Goal: Navigation & Orientation: Find specific page/section

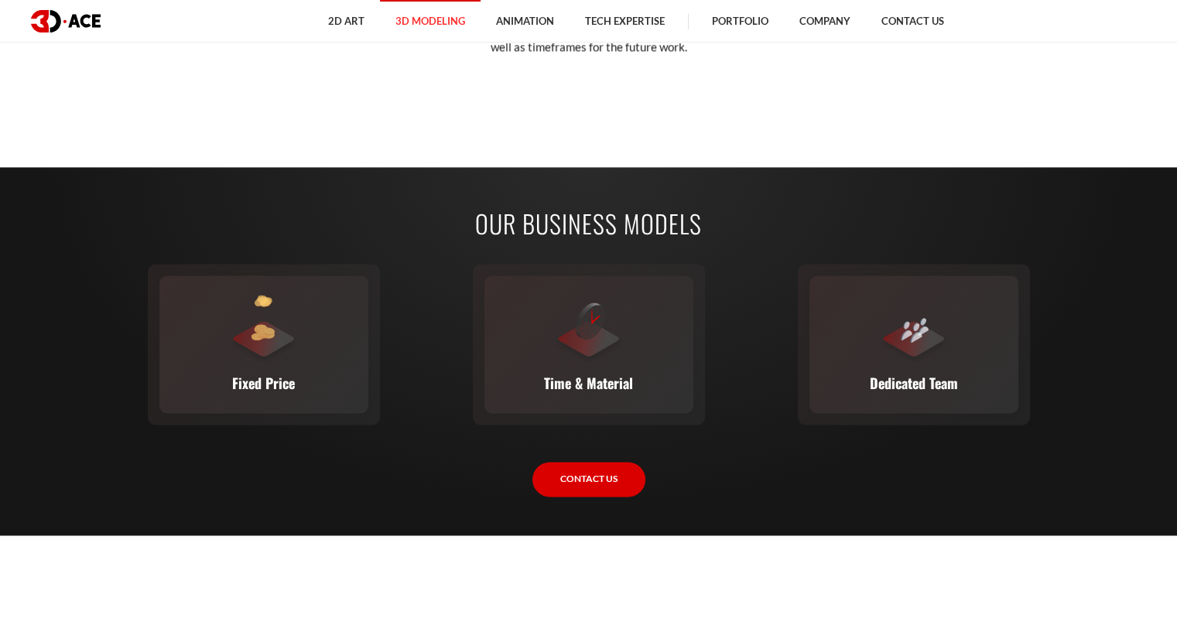
scroll to position [1780, 0]
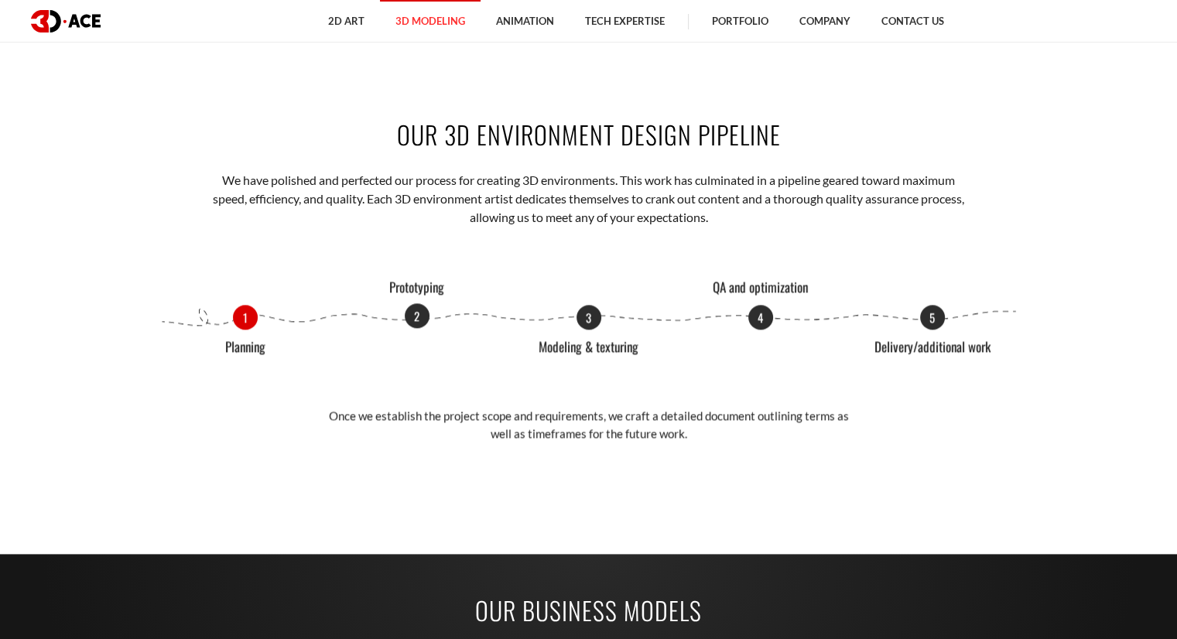
click at [421, 317] on p "2" at bounding box center [417, 315] width 25 height 25
click at [587, 320] on p "3" at bounding box center [589, 315] width 25 height 25
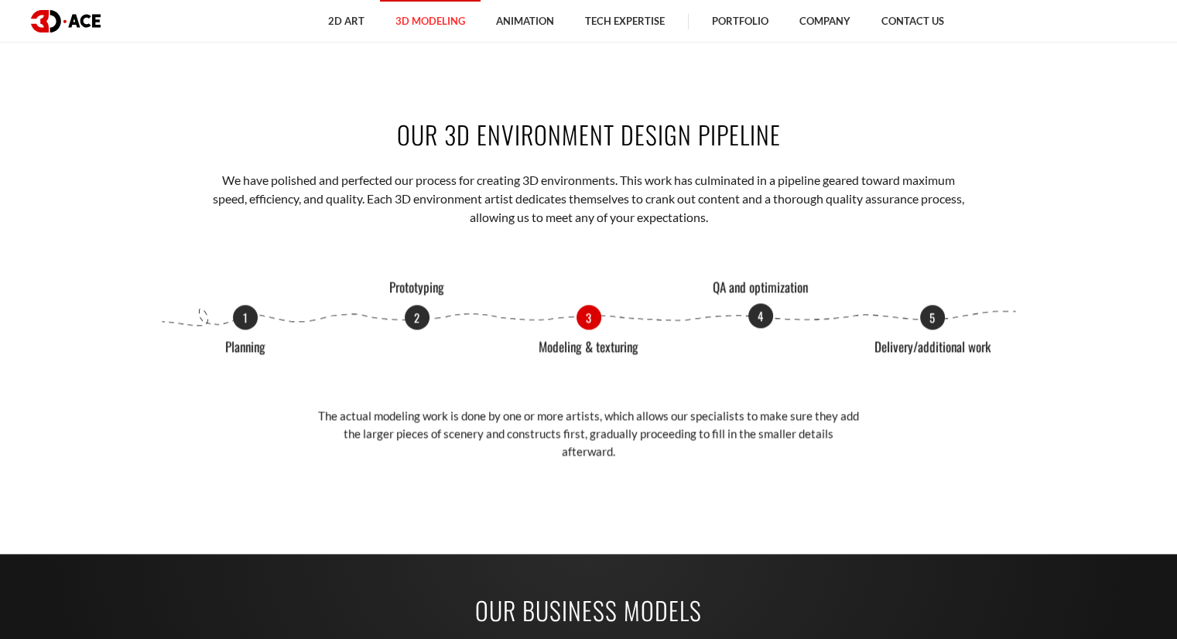
click at [762, 320] on p "4" at bounding box center [760, 315] width 25 height 25
click at [923, 317] on p "5" at bounding box center [932, 315] width 25 height 25
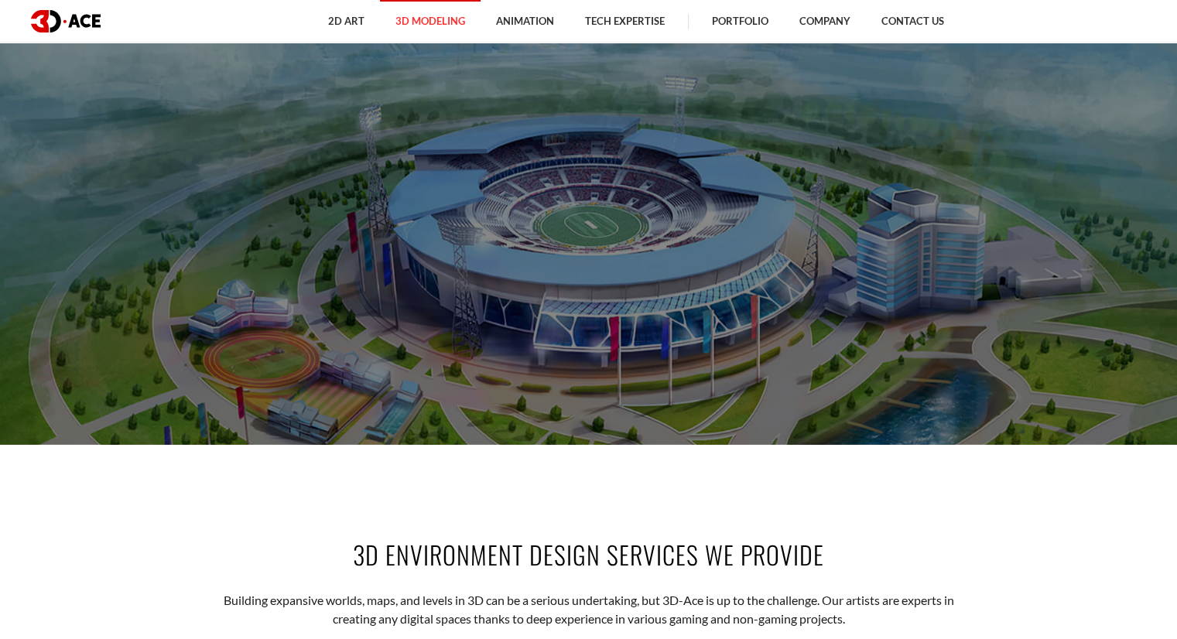
scroll to position [0, 0]
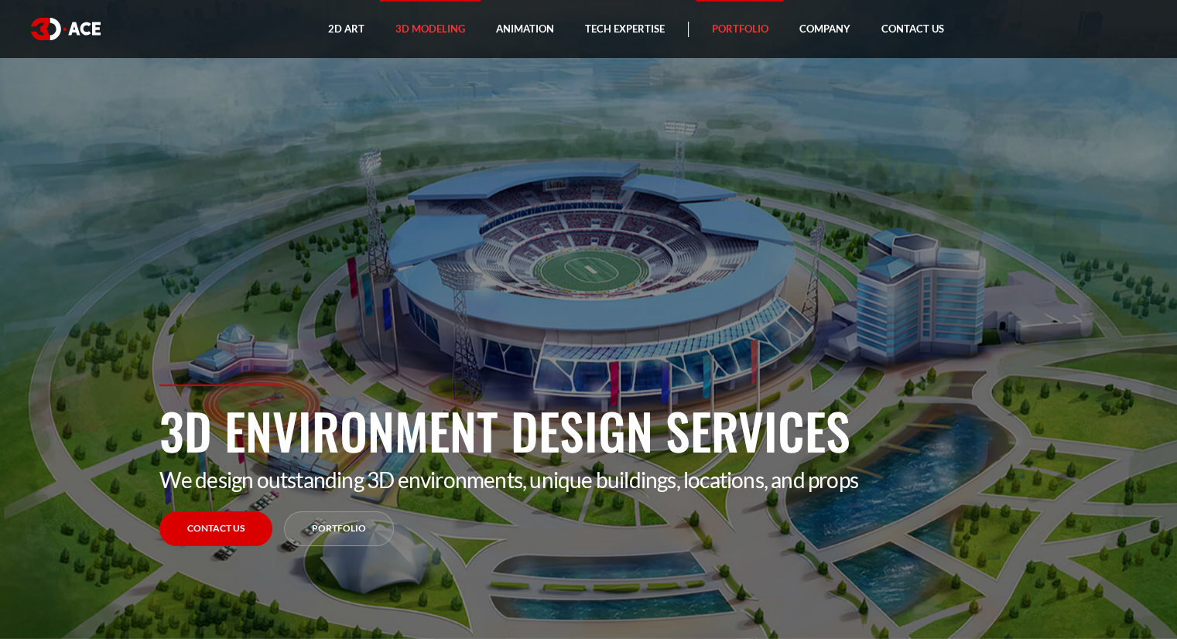
click at [737, 15] on link "Portfolio" at bounding box center [740, 29] width 87 height 58
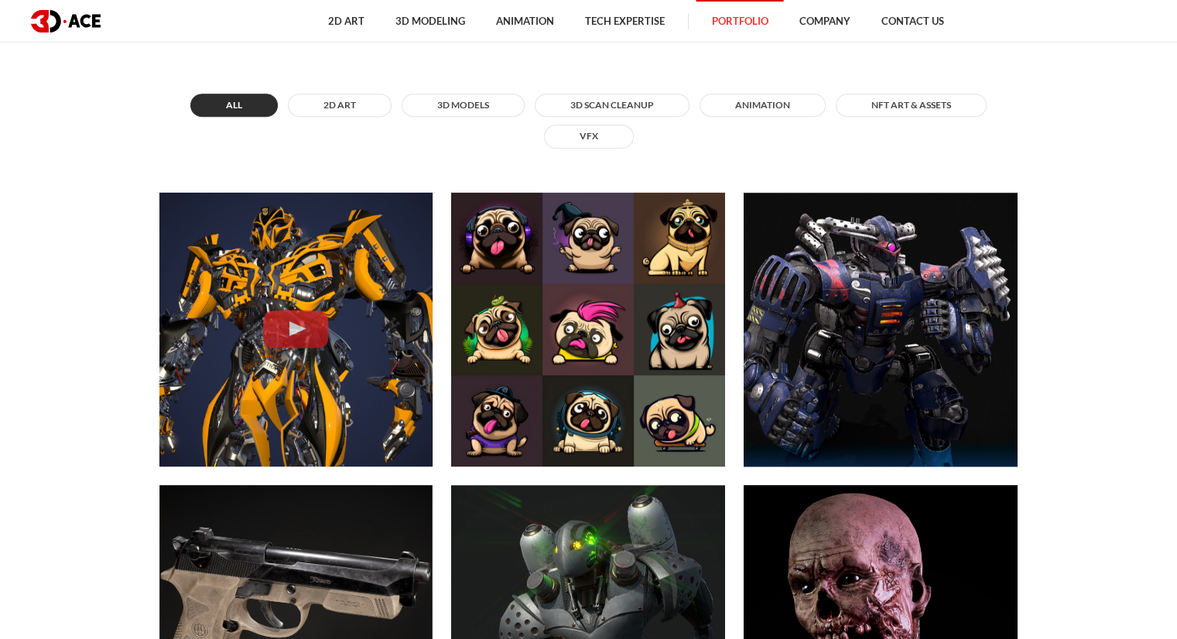
scroll to position [851, 0]
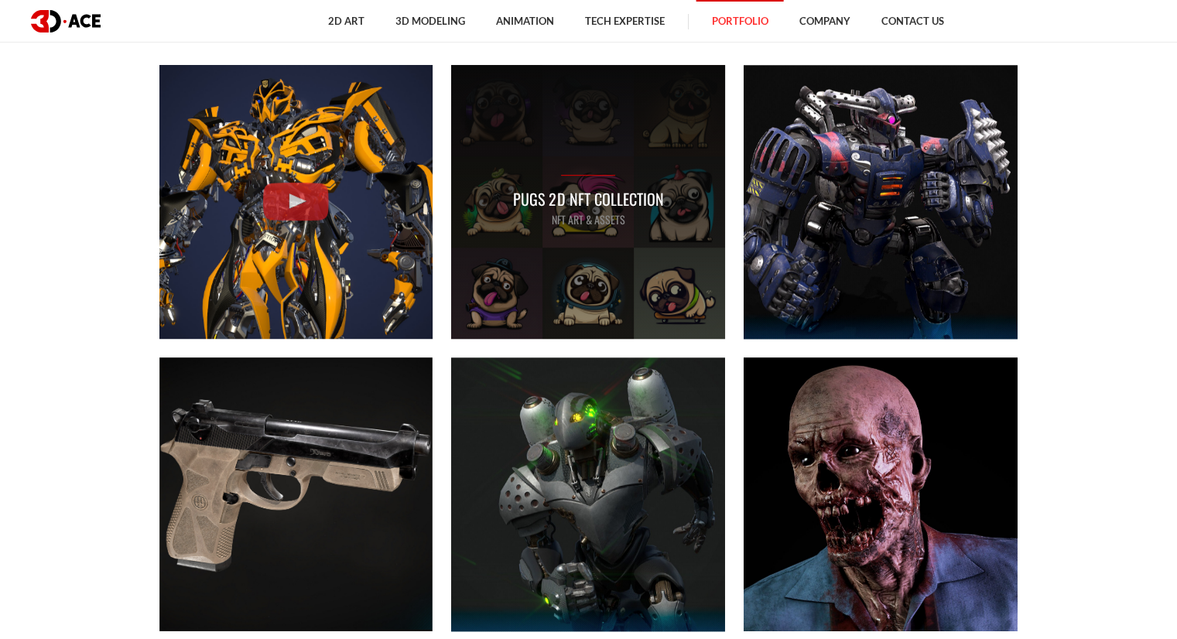
click at [637, 291] on div "Pugs 2D NFT Collection NFT art & assets" at bounding box center [588, 202] width 274 height 274
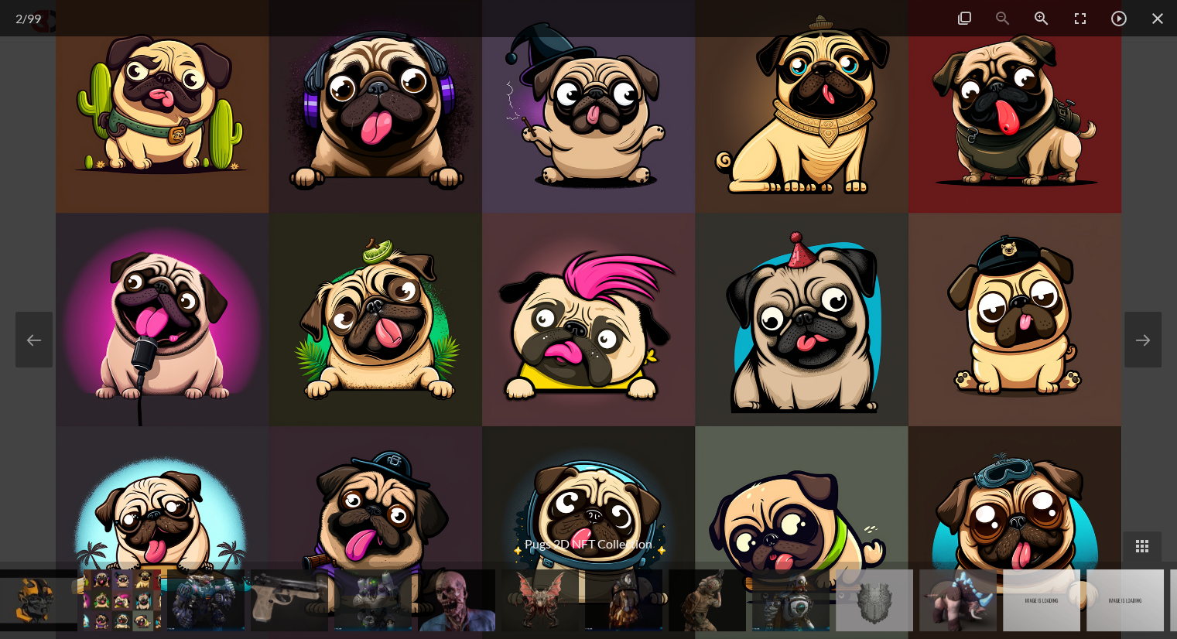
click at [37, 248] on div at bounding box center [588, 319] width 1177 height 639
click at [1166, 19] on span at bounding box center [1157, 18] width 39 height 36
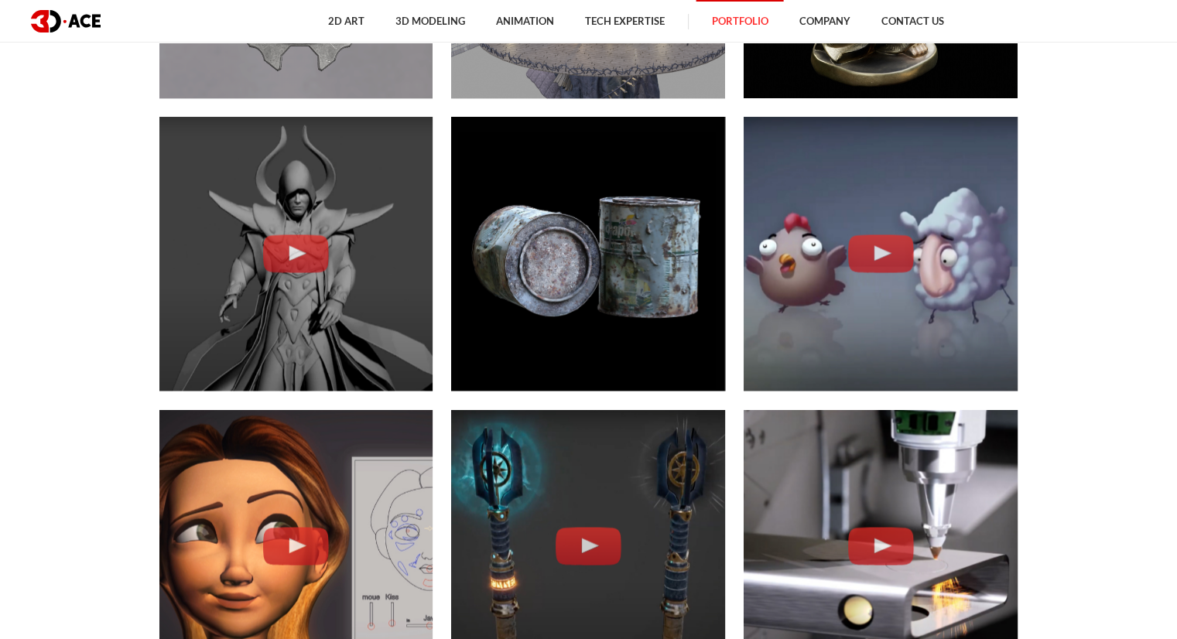
scroll to position [2322, 0]
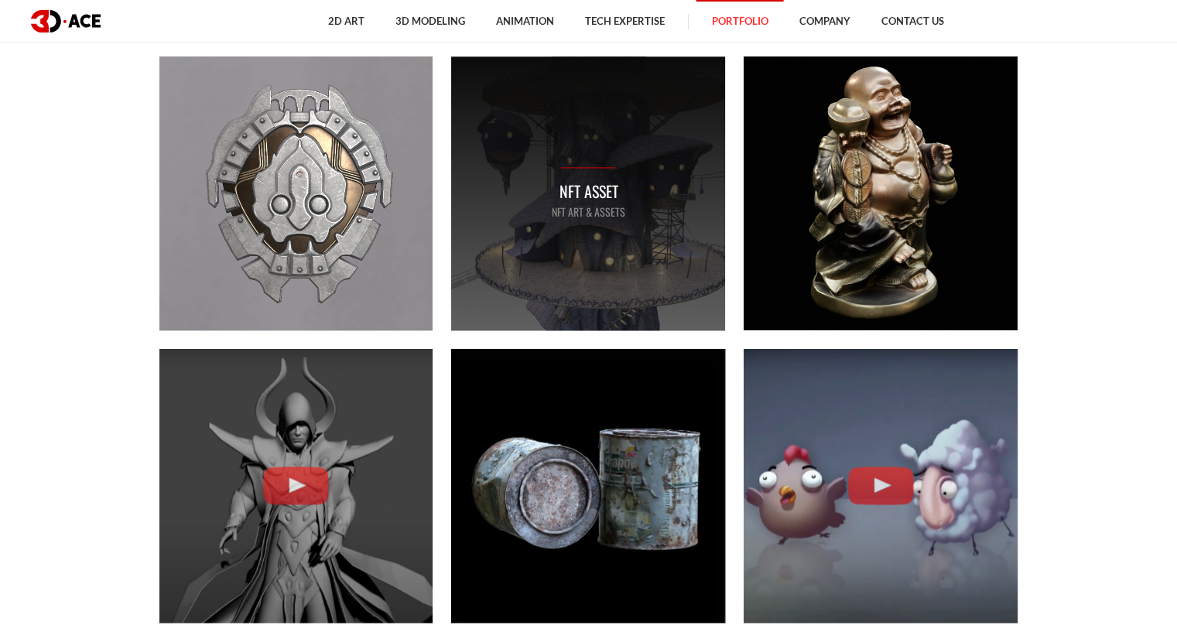
click at [636, 162] on div "NFT asset NFT art & assets" at bounding box center [588, 193] width 274 height 274
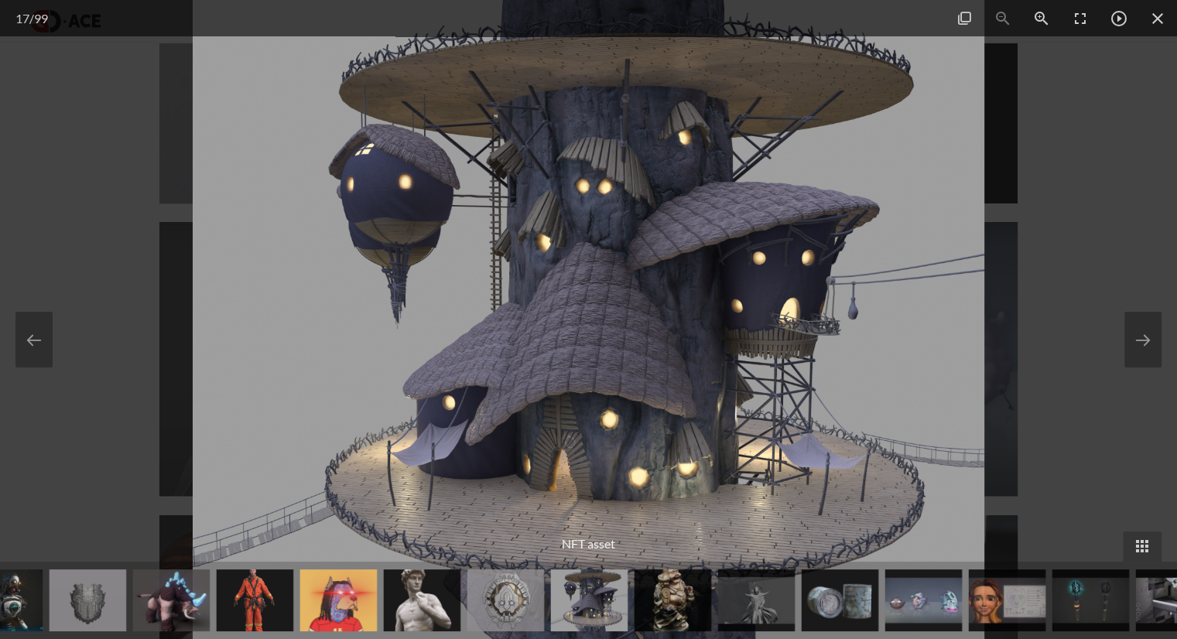
scroll to position [2554, 0]
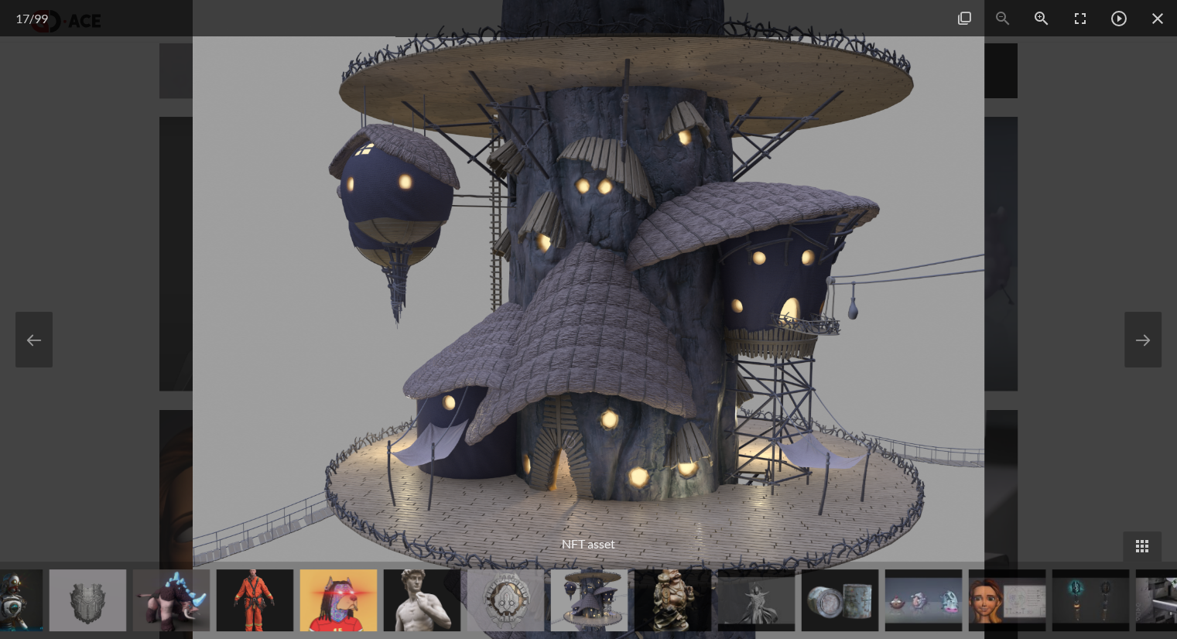
click at [1049, 272] on div at bounding box center [588, 319] width 1177 height 639
click at [1039, 261] on div at bounding box center [588, 319] width 1177 height 639
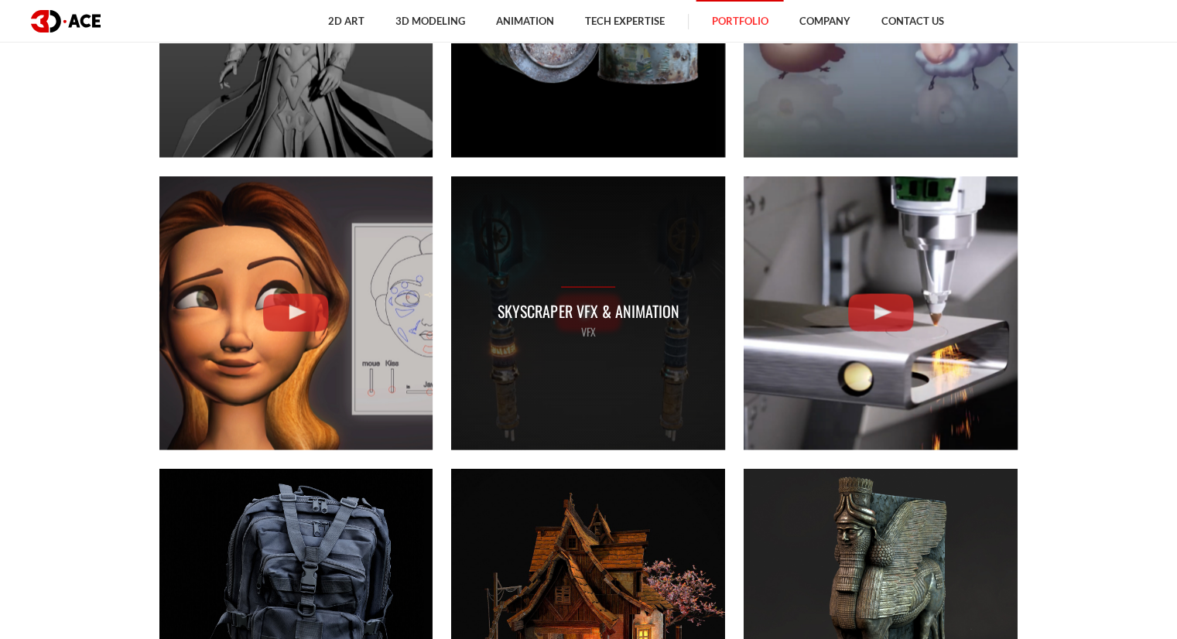
scroll to position [2786, 0]
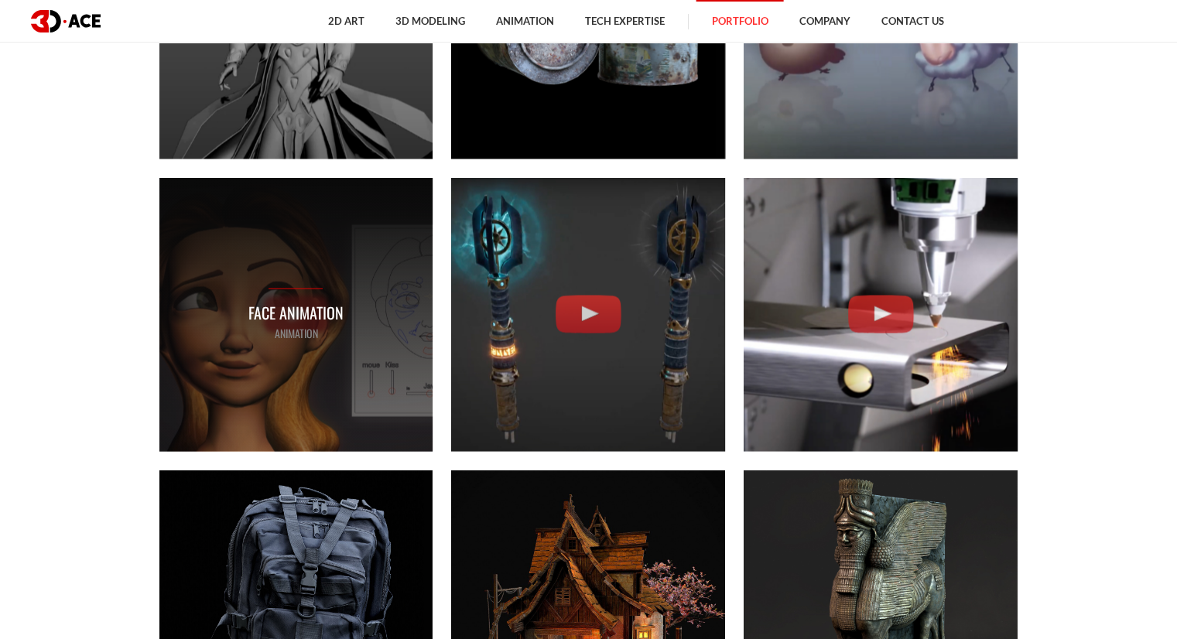
click at [244, 286] on div "Face Animation ANIMATION" at bounding box center [296, 314] width 274 height 274
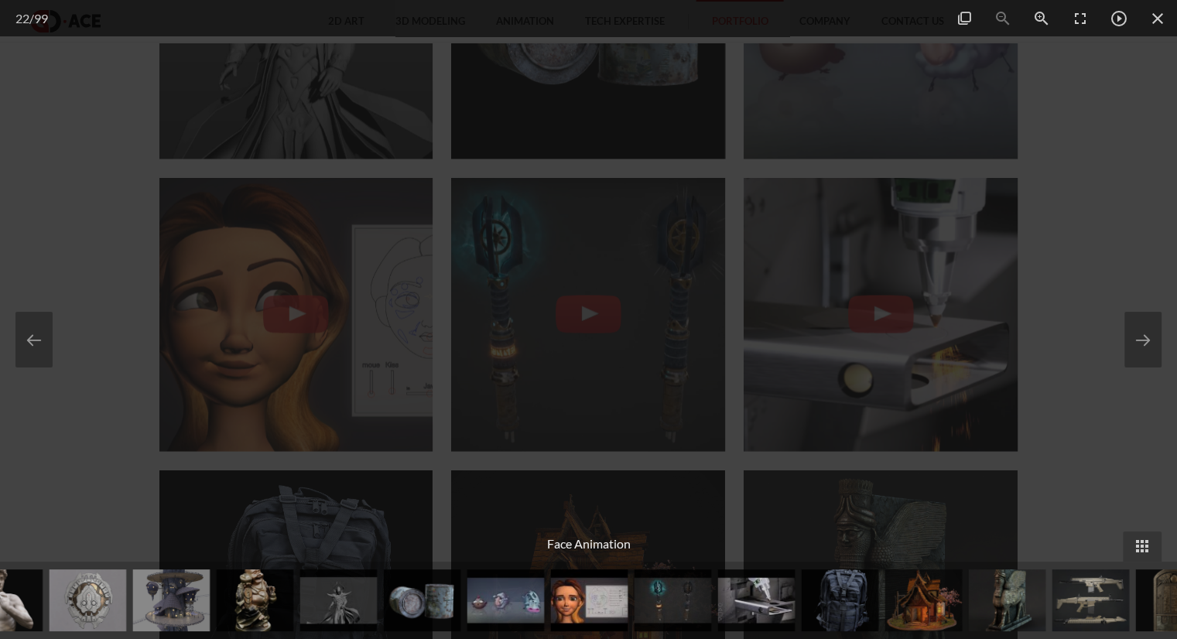
click at [1136, 168] on div at bounding box center [588, 319] width 1177 height 639
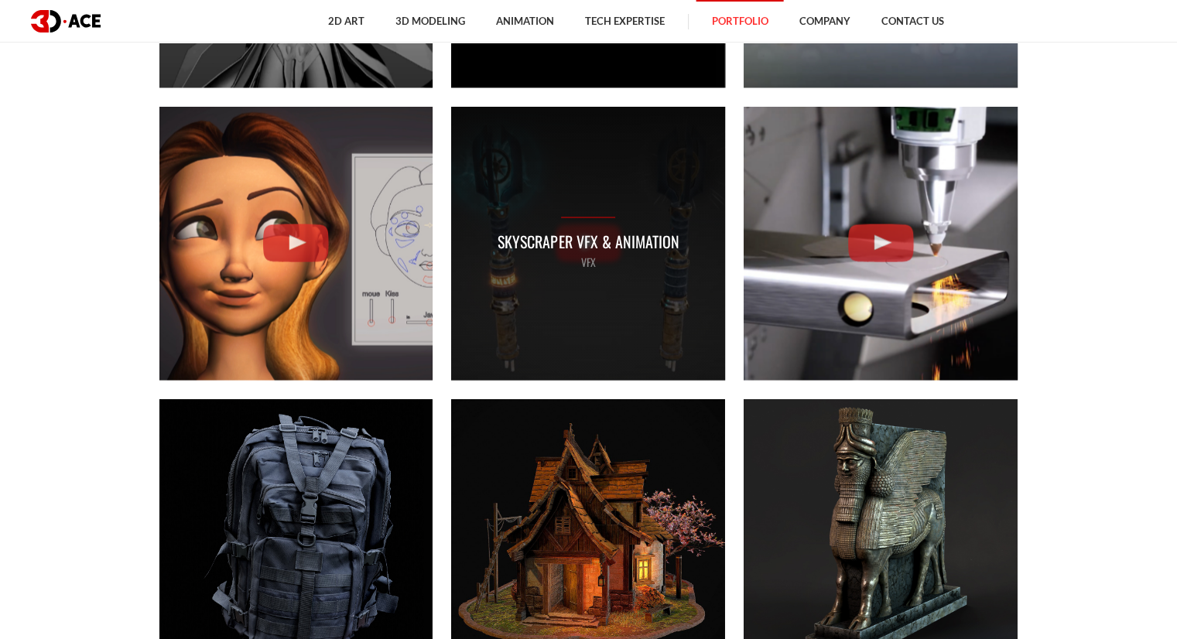
scroll to position [2941, 0]
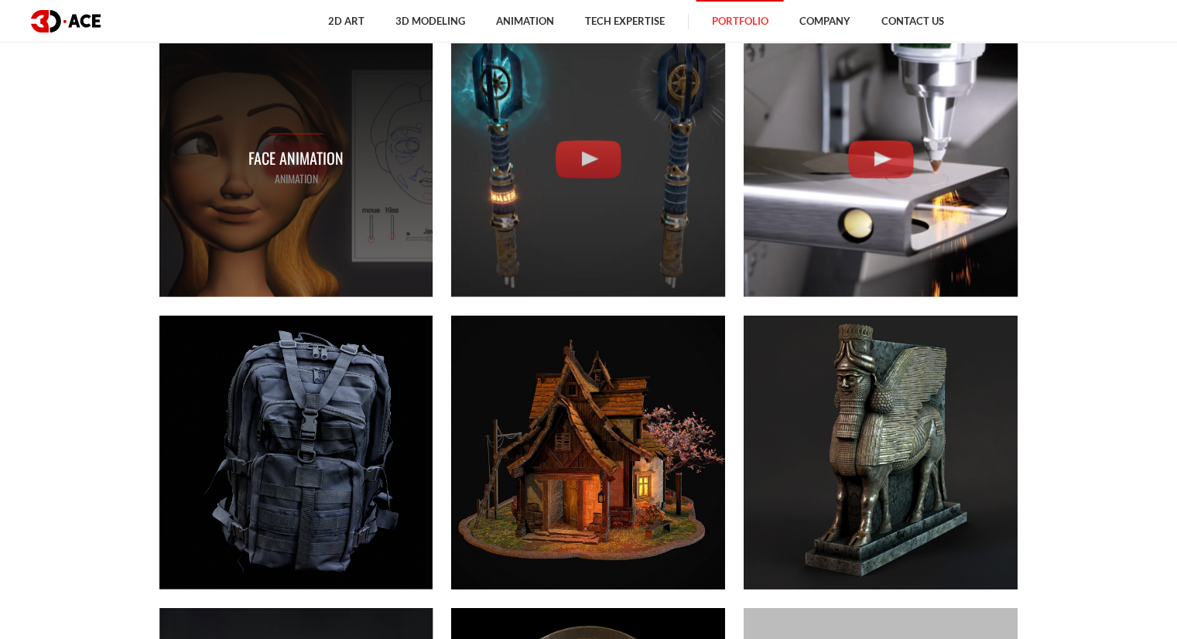
click at [303, 179] on p "ANIMATION" at bounding box center [295, 177] width 95 height 17
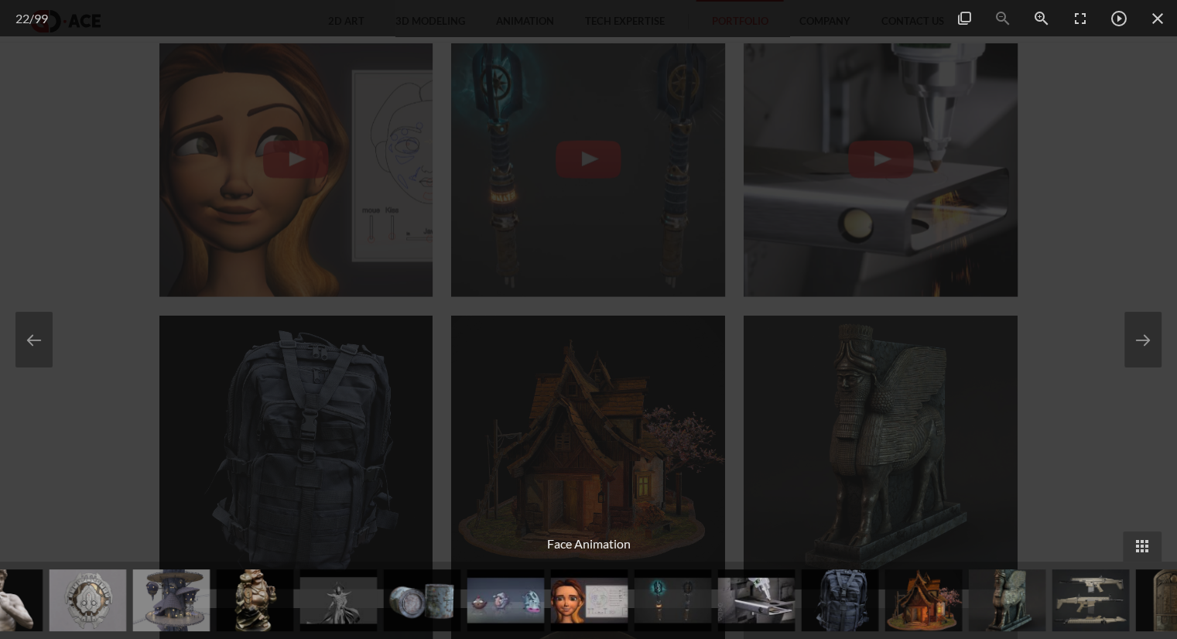
click at [1037, 380] on div at bounding box center [588, 319] width 1177 height 639
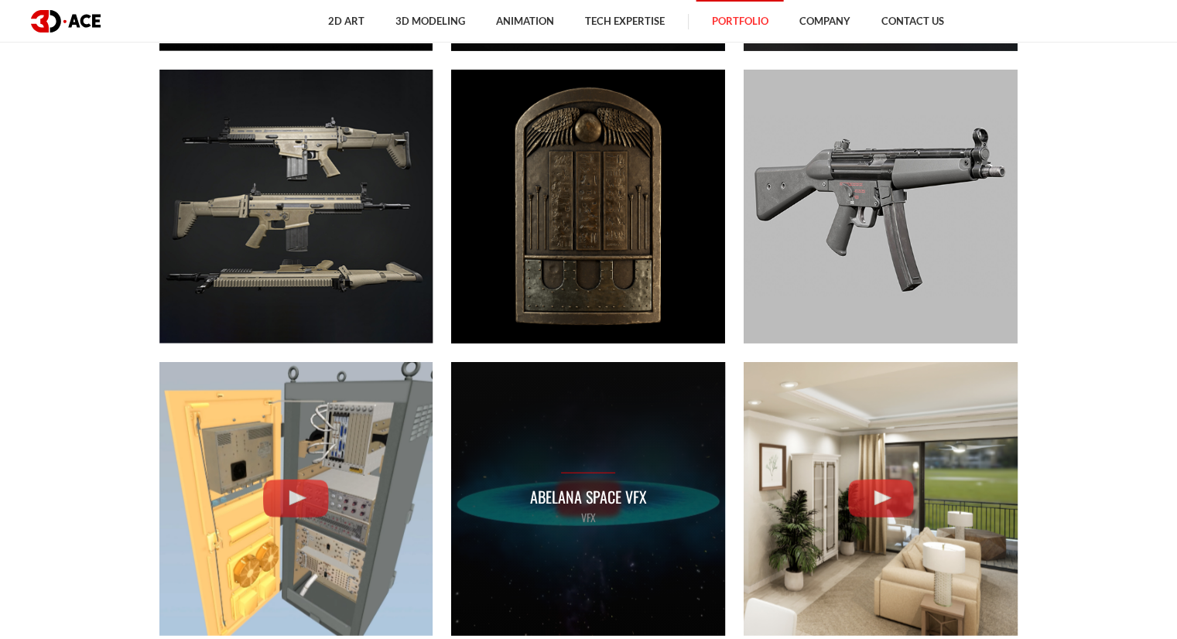
scroll to position [3560, 0]
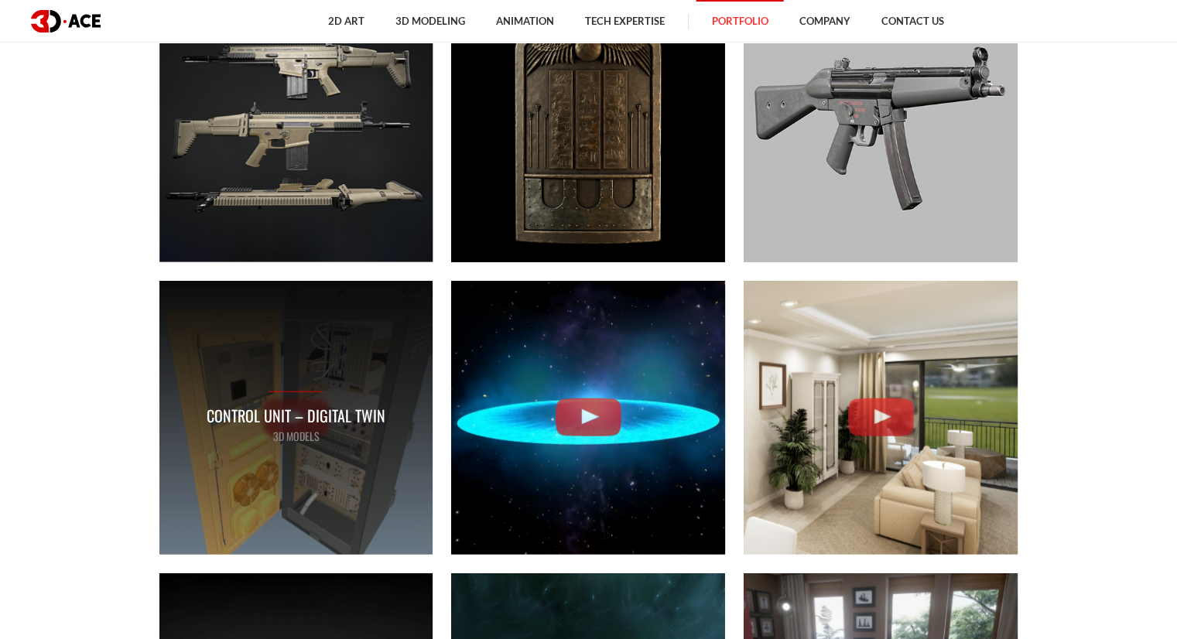
click at [320, 419] on p "Control Unit – Digital Twin" at bounding box center [296, 416] width 179 height 24
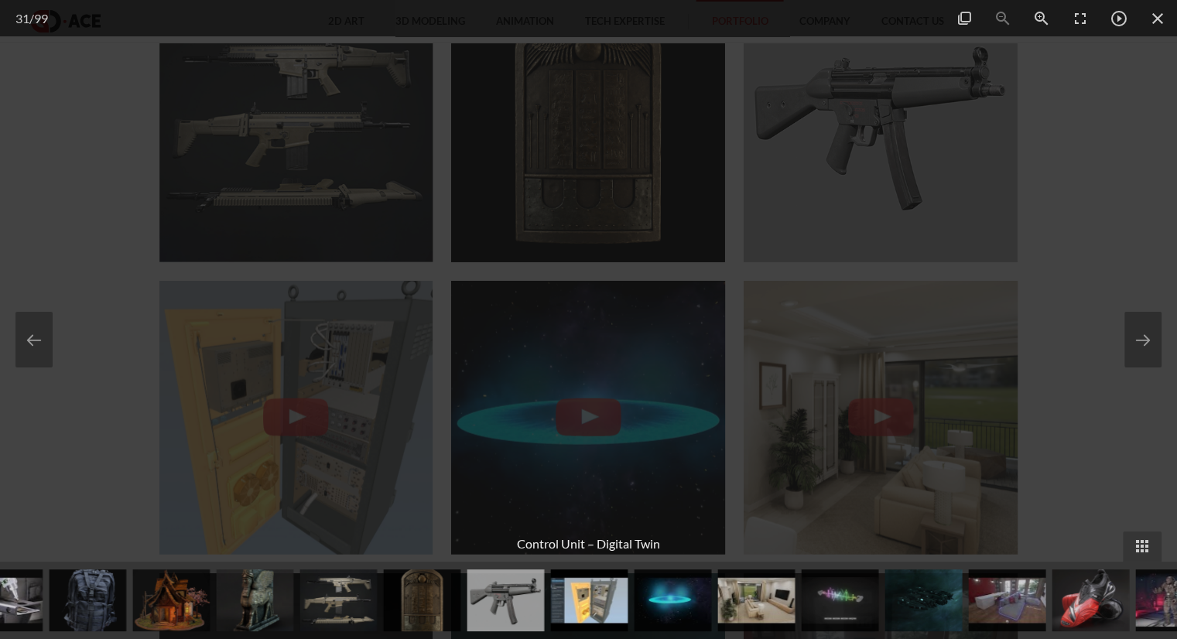
click at [1113, 325] on div at bounding box center [588, 319] width 1177 height 639
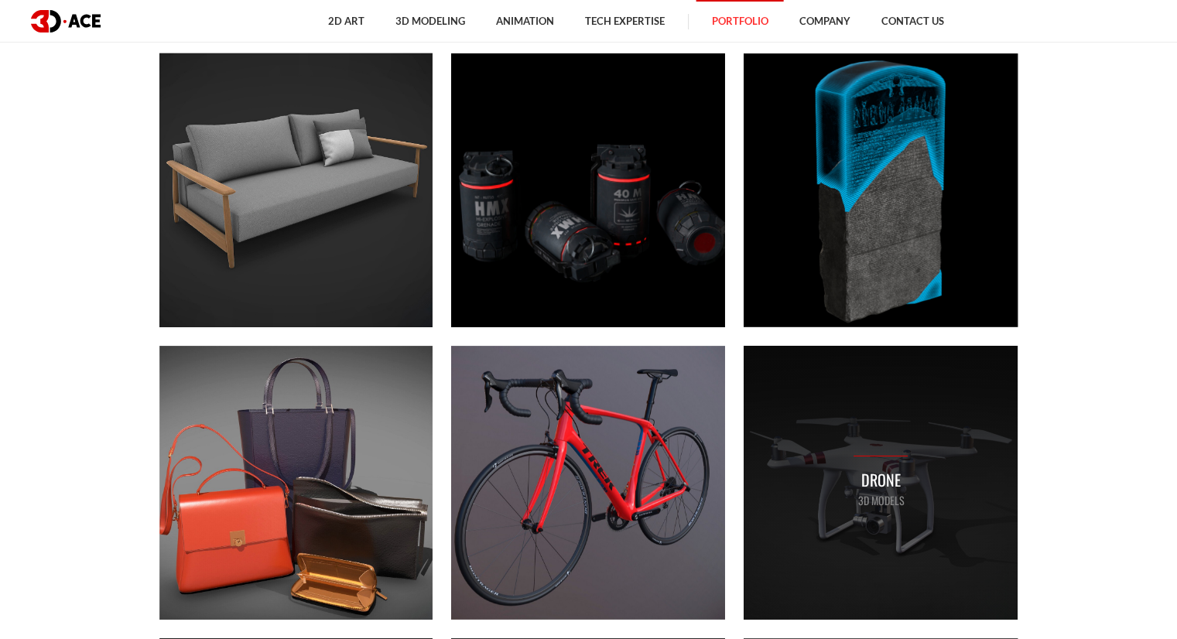
scroll to position [5340, 0]
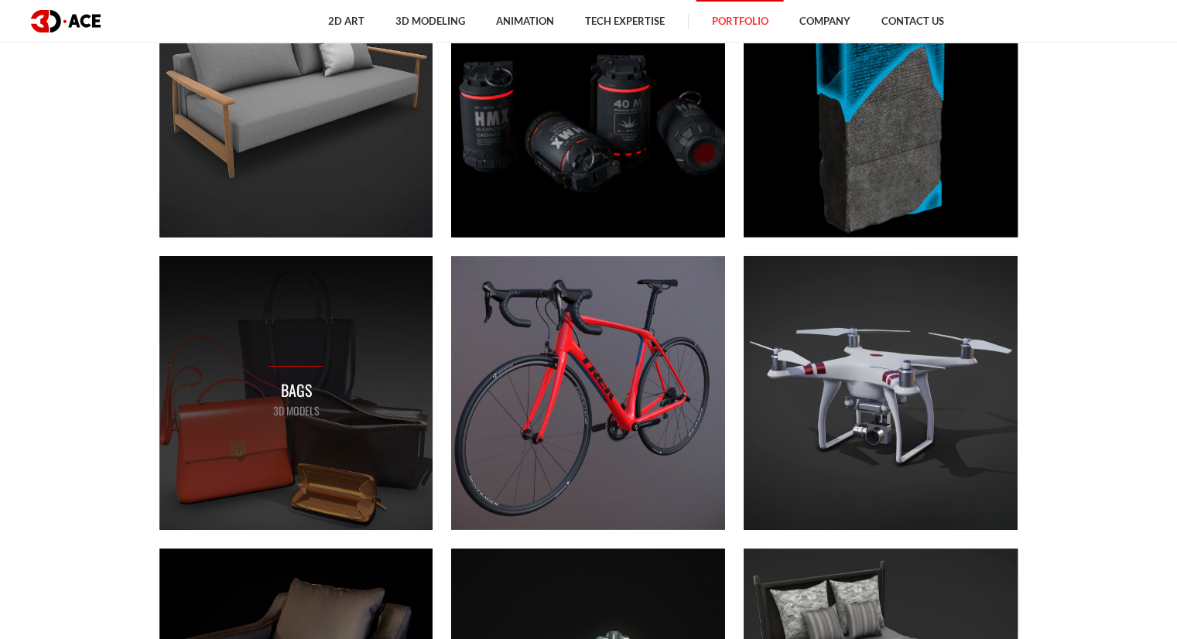
click at [380, 380] on div "Bags 3D MODELS" at bounding box center [296, 393] width 274 height 274
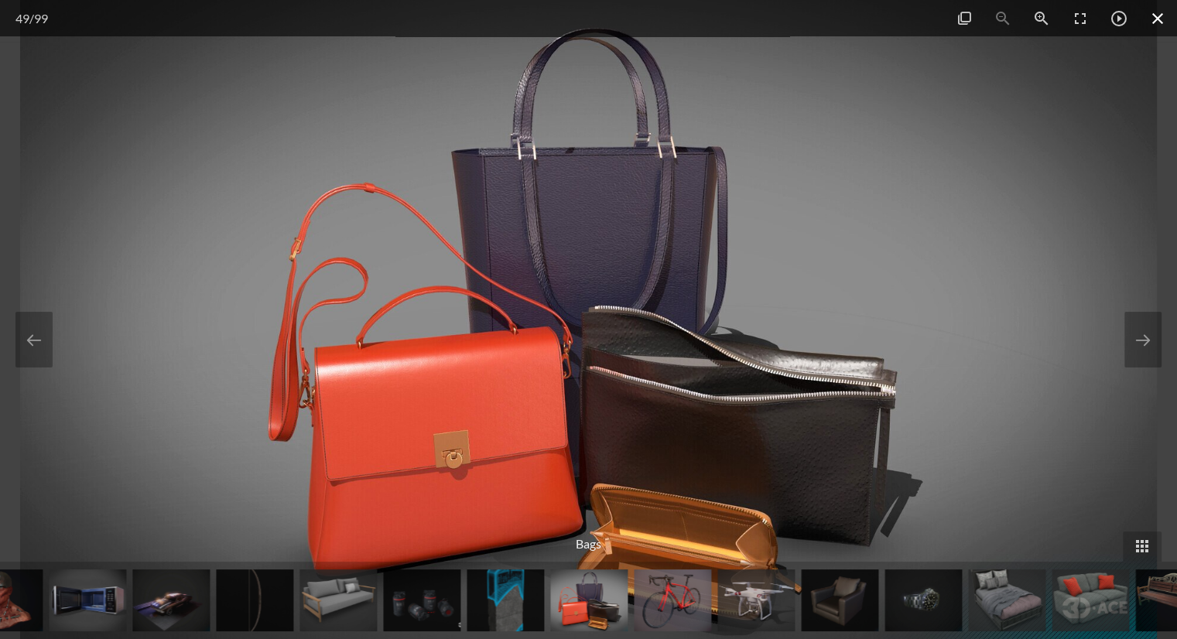
click at [1148, 29] on span at bounding box center [1157, 18] width 39 height 36
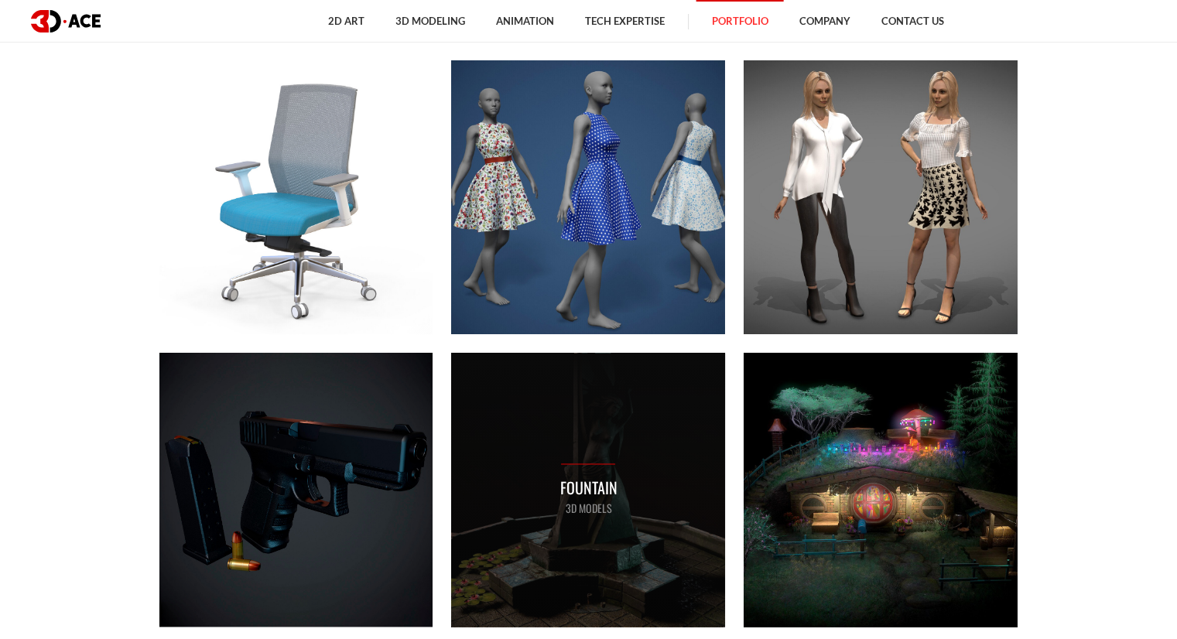
scroll to position [8204, 0]
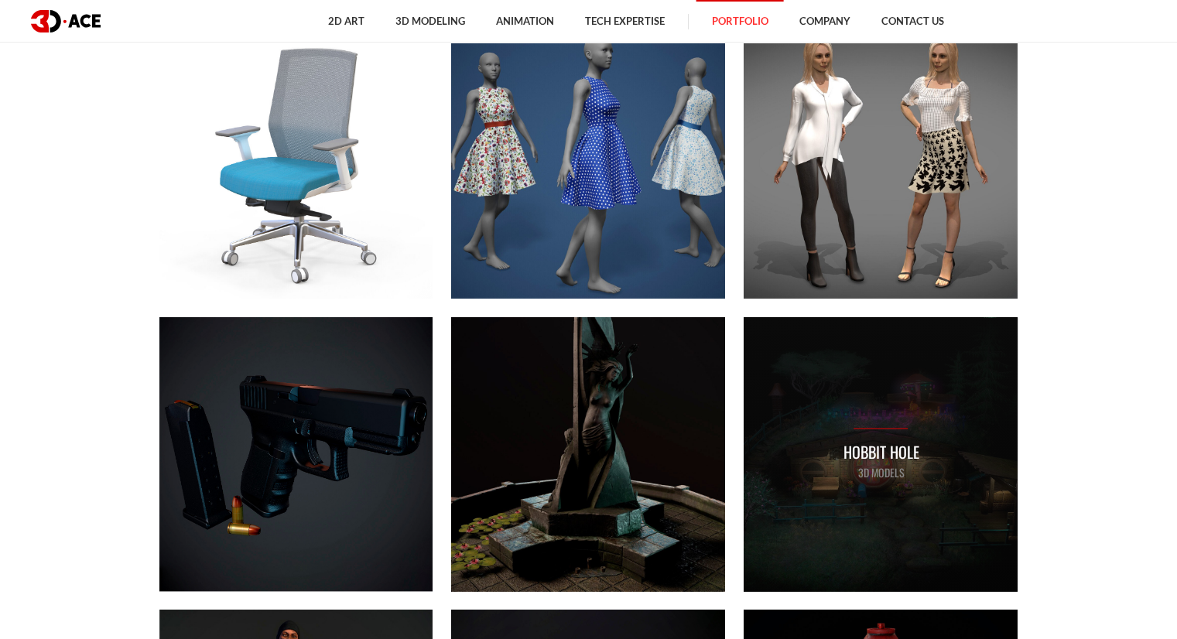
click at [792, 395] on div "Hobbit Hole 3D MODELS" at bounding box center [881, 454] width 274 height 274
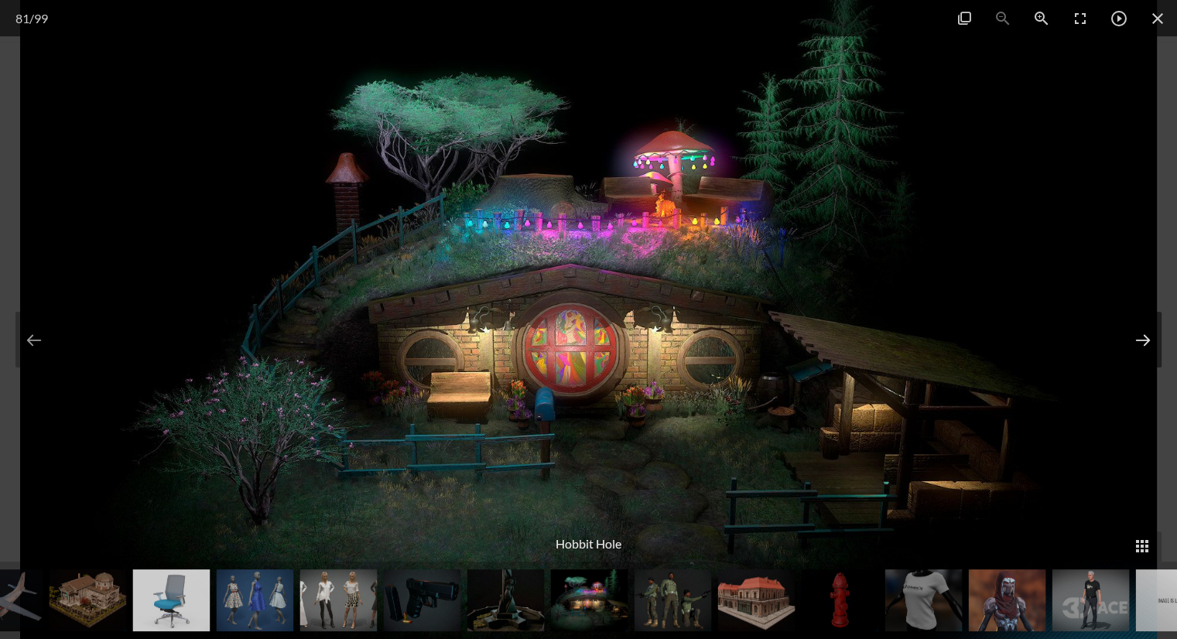
click at [1149, 347] on button at bounding box center [1143, 340] width 37 height 56
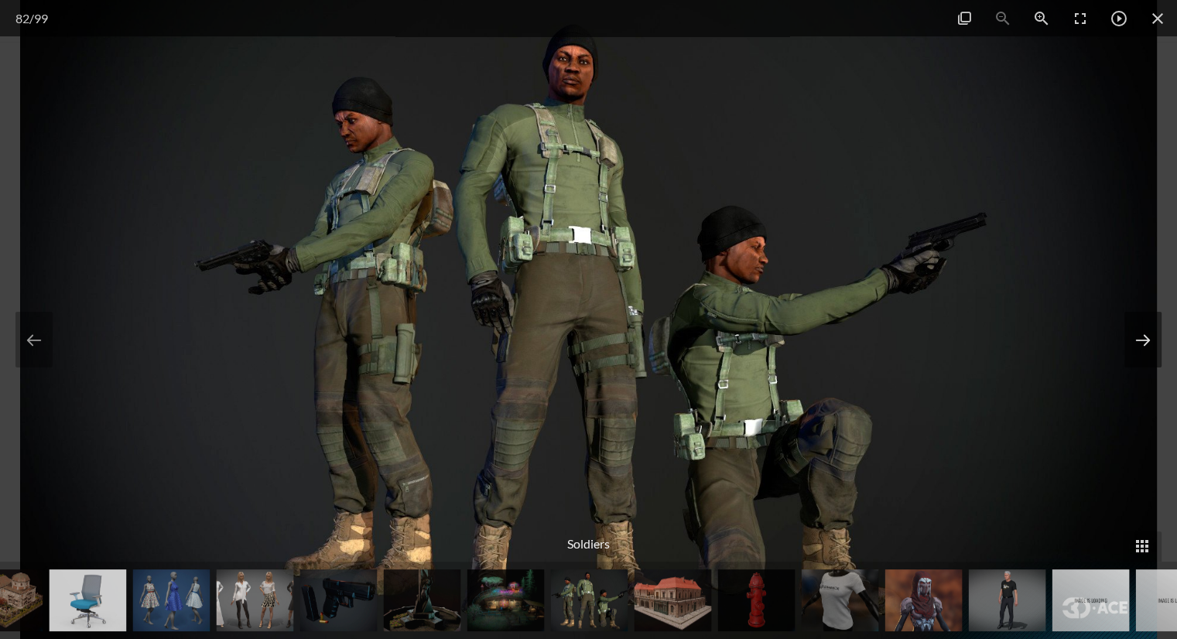
click at [1149, 347] on button at bounding box center [1143, 340] width 37 height 56
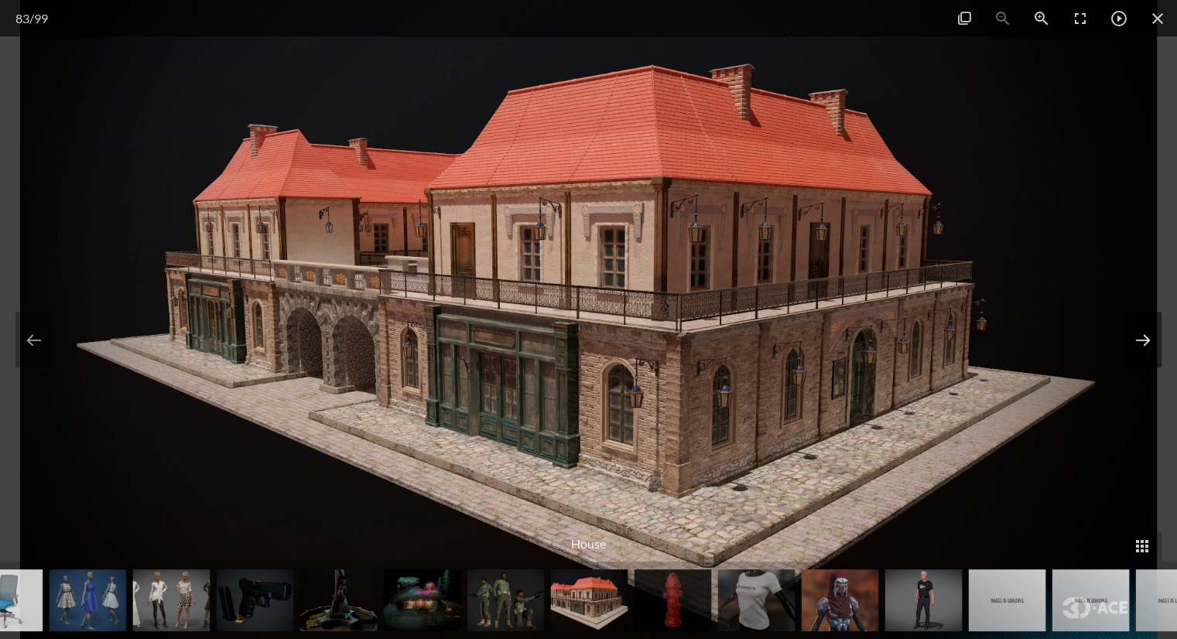
click at [1149, 347] on button at bounding box center [1143, 340] width 37 height 56
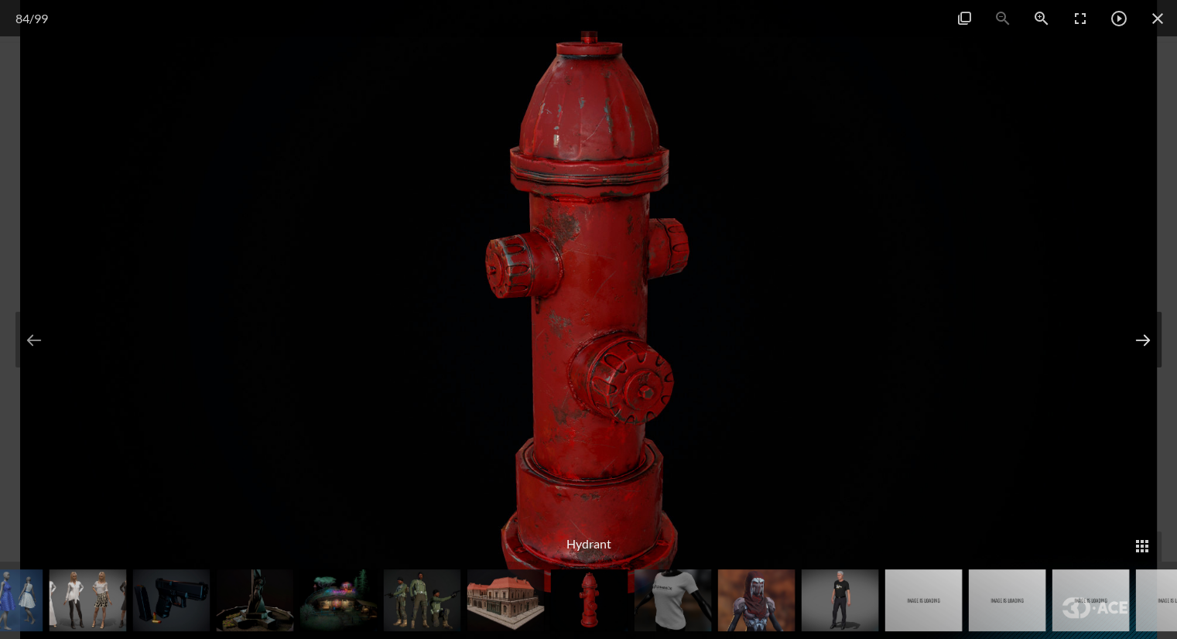
click at [1149, 347] on button at bounding box center [1143, 340] width 37 height 56
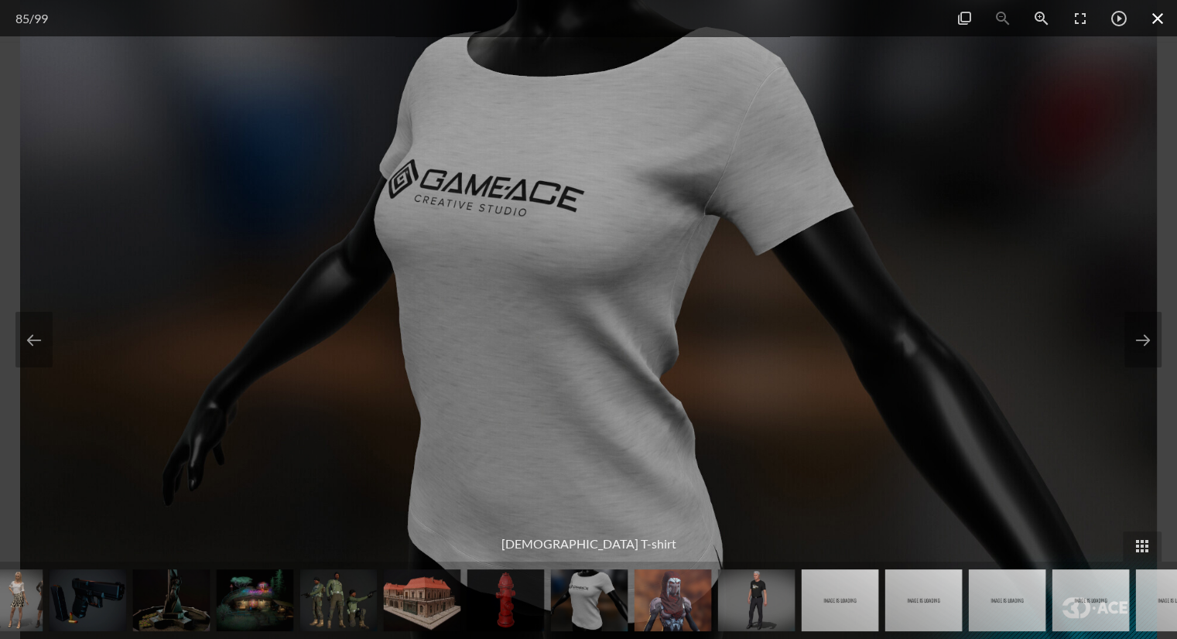
click at [1168, 18] on span at bounding box center [1157, 18] width 39 height 36
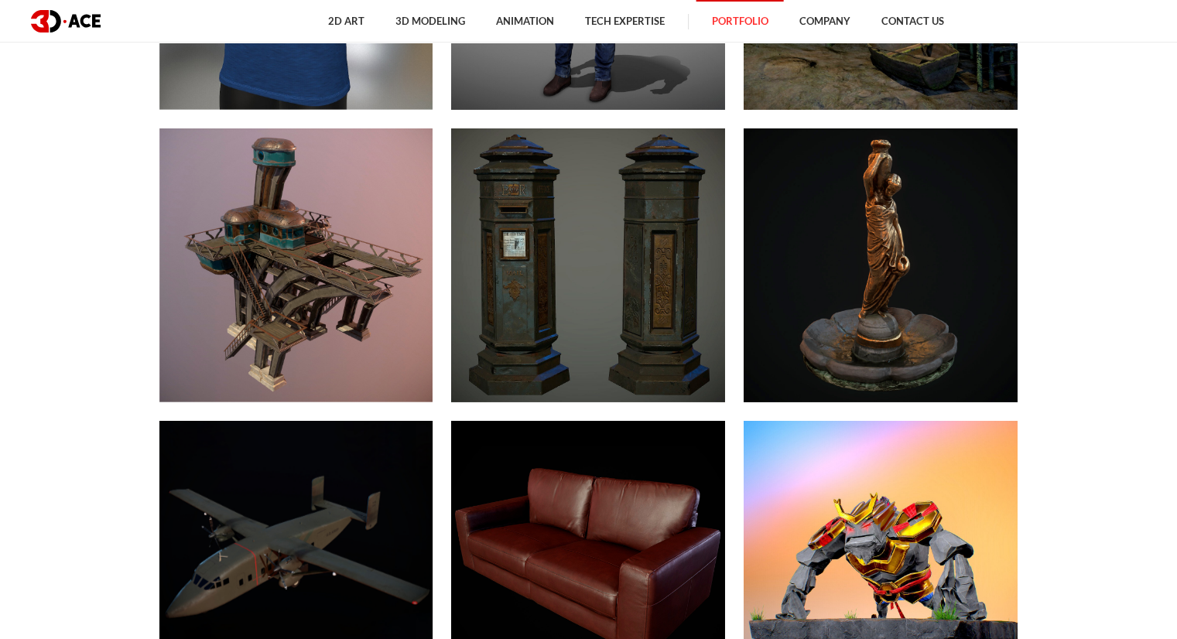
scroll to position [9364, 0]
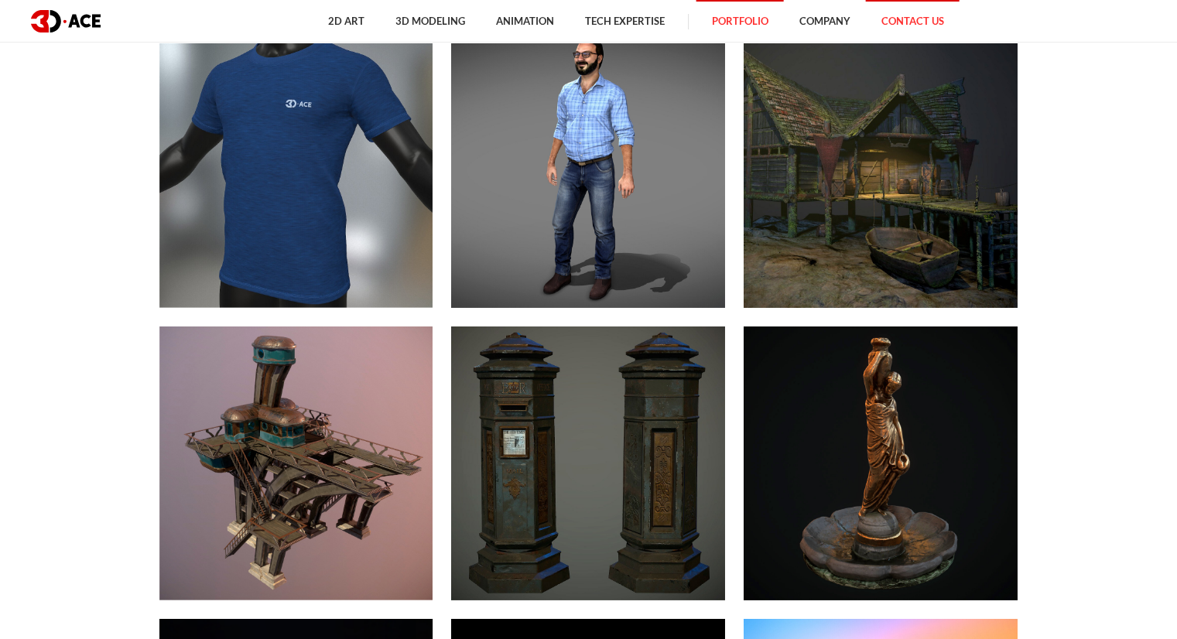
click at [898, 22] on link "Contact Us" at bounding box center [913, 21] width 94 height 43
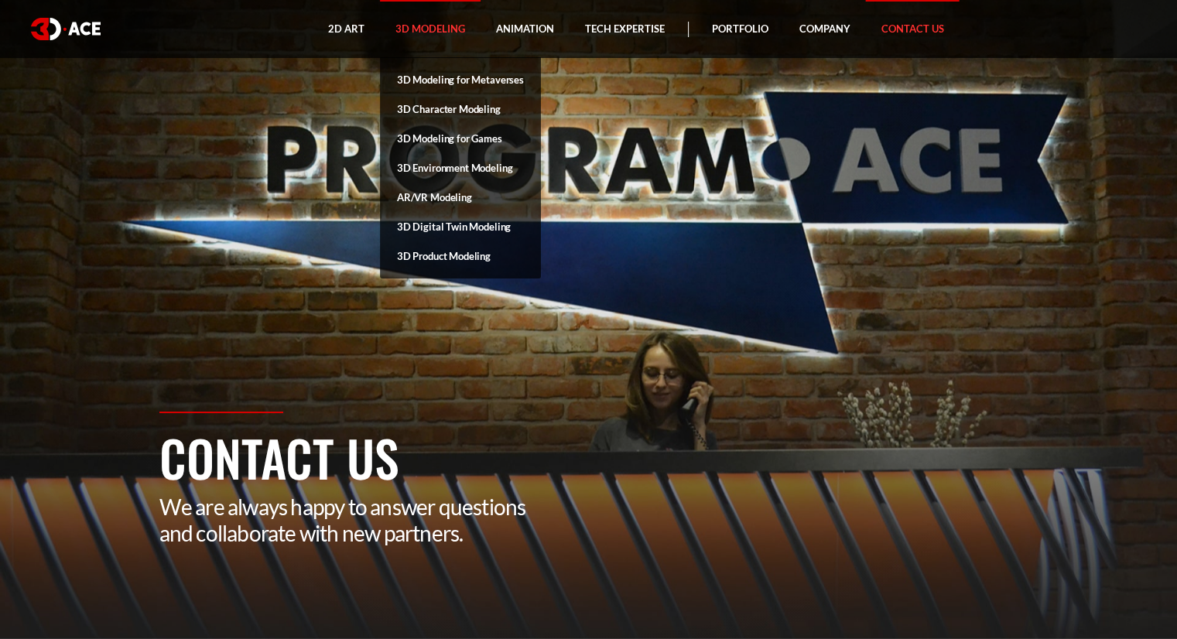
click at [406, 15] on link "3D Modeling" at bounding box center [430, 29] width 101 height 58
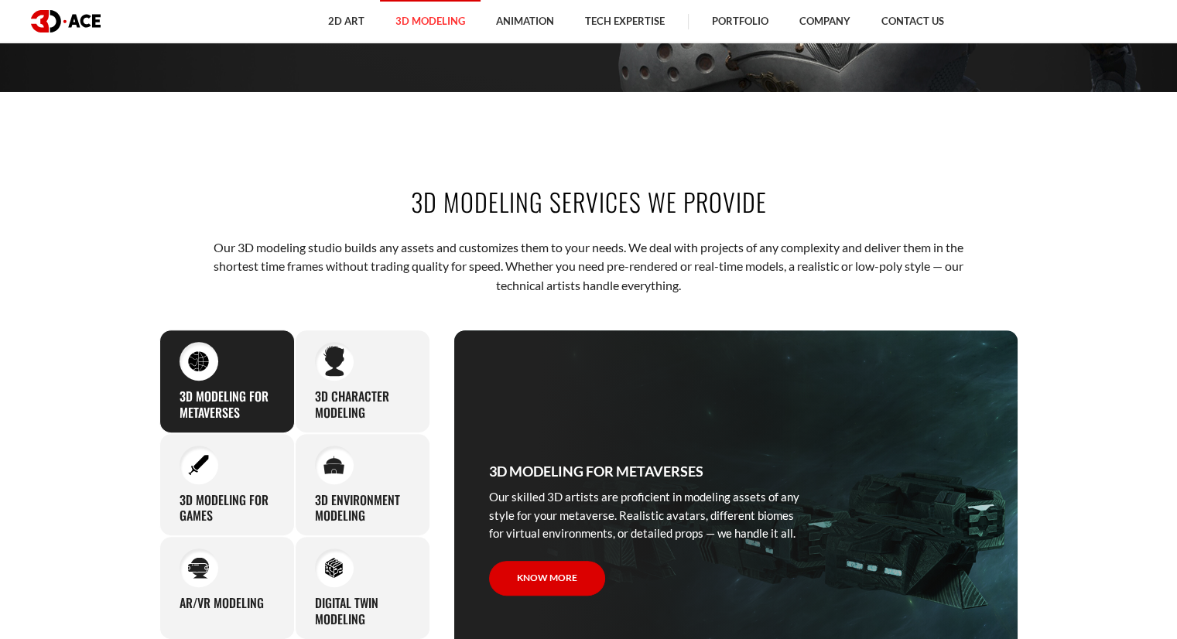
scroll to position [542, 0]
